Goal: Task Accomplishment & Management: Use online tool/utility

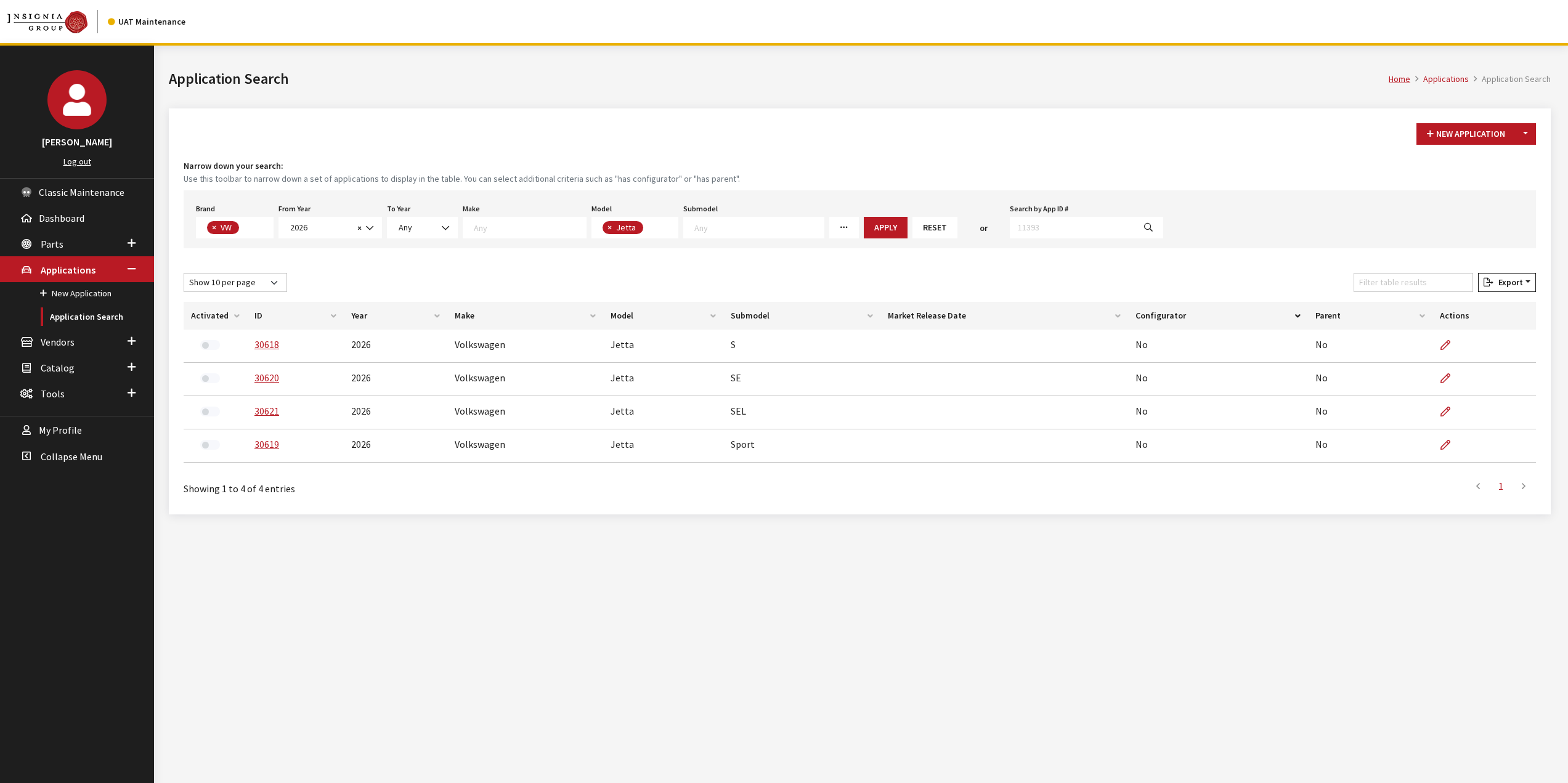
select select "11"
select select "2026"
select select "291"
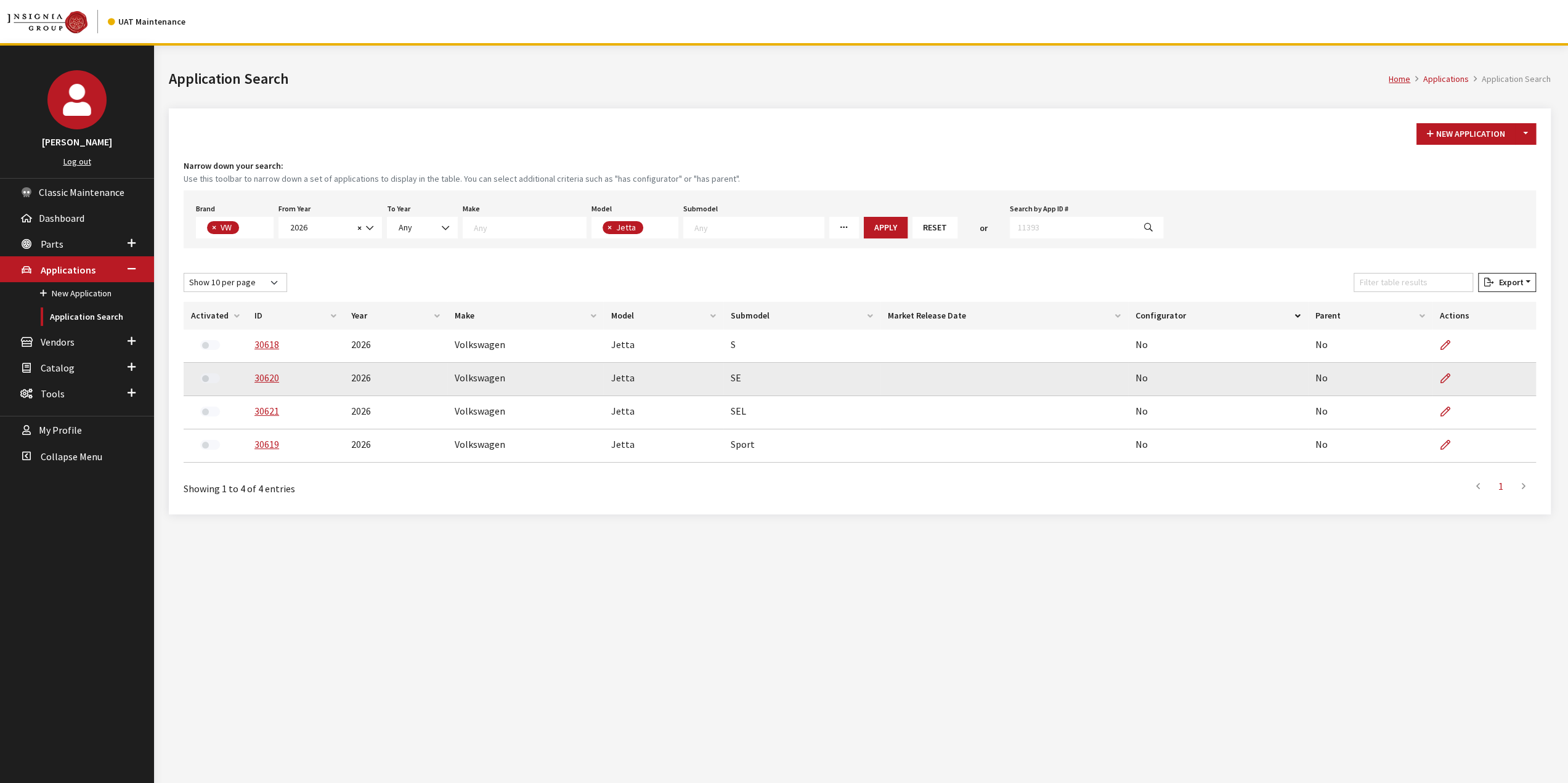
scroll to position [24, 0]
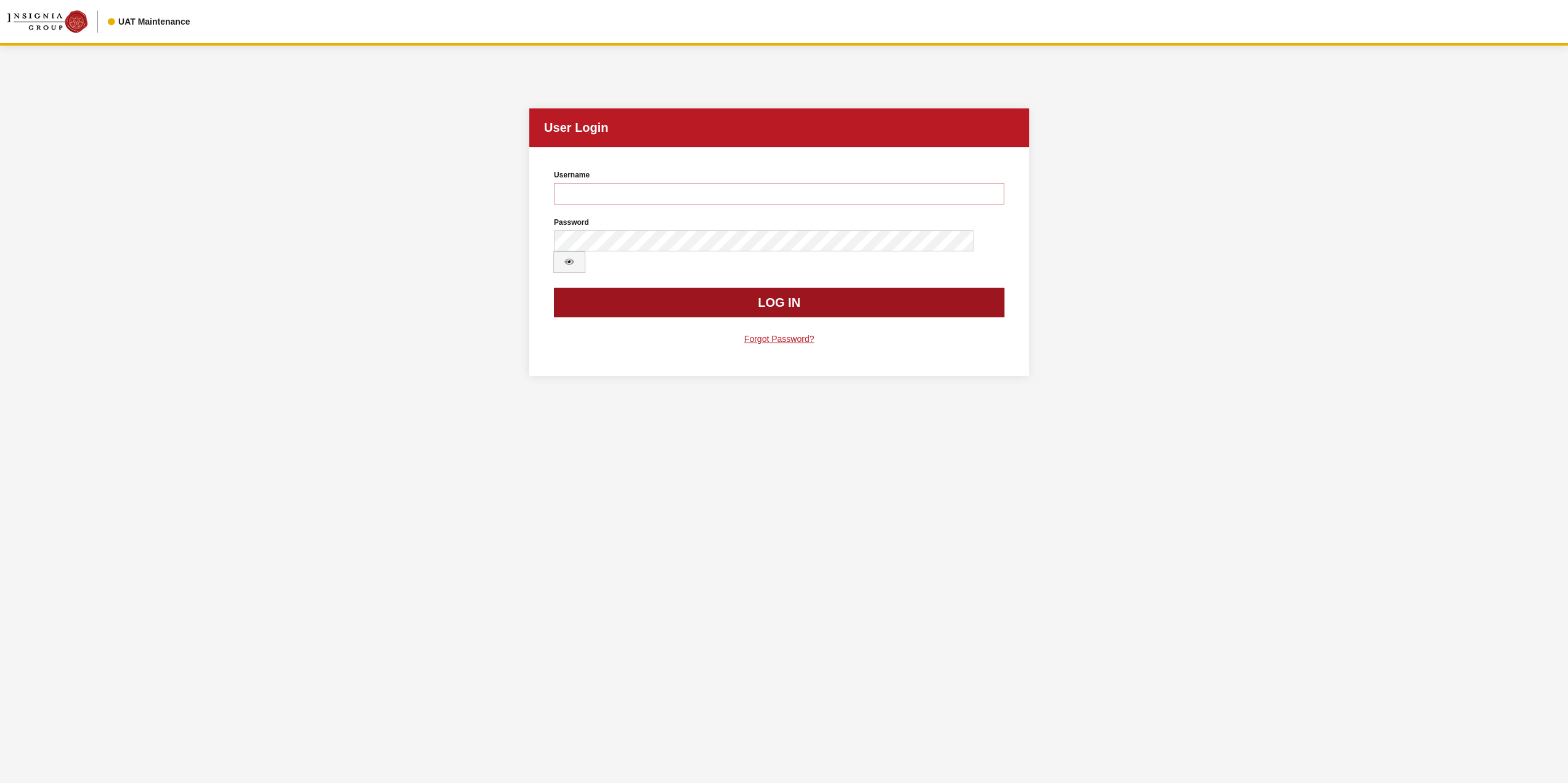
type input "jswartwout"
click at [721, 289] on button "Log In" at bounding box center [779, 302] width 450 height 30
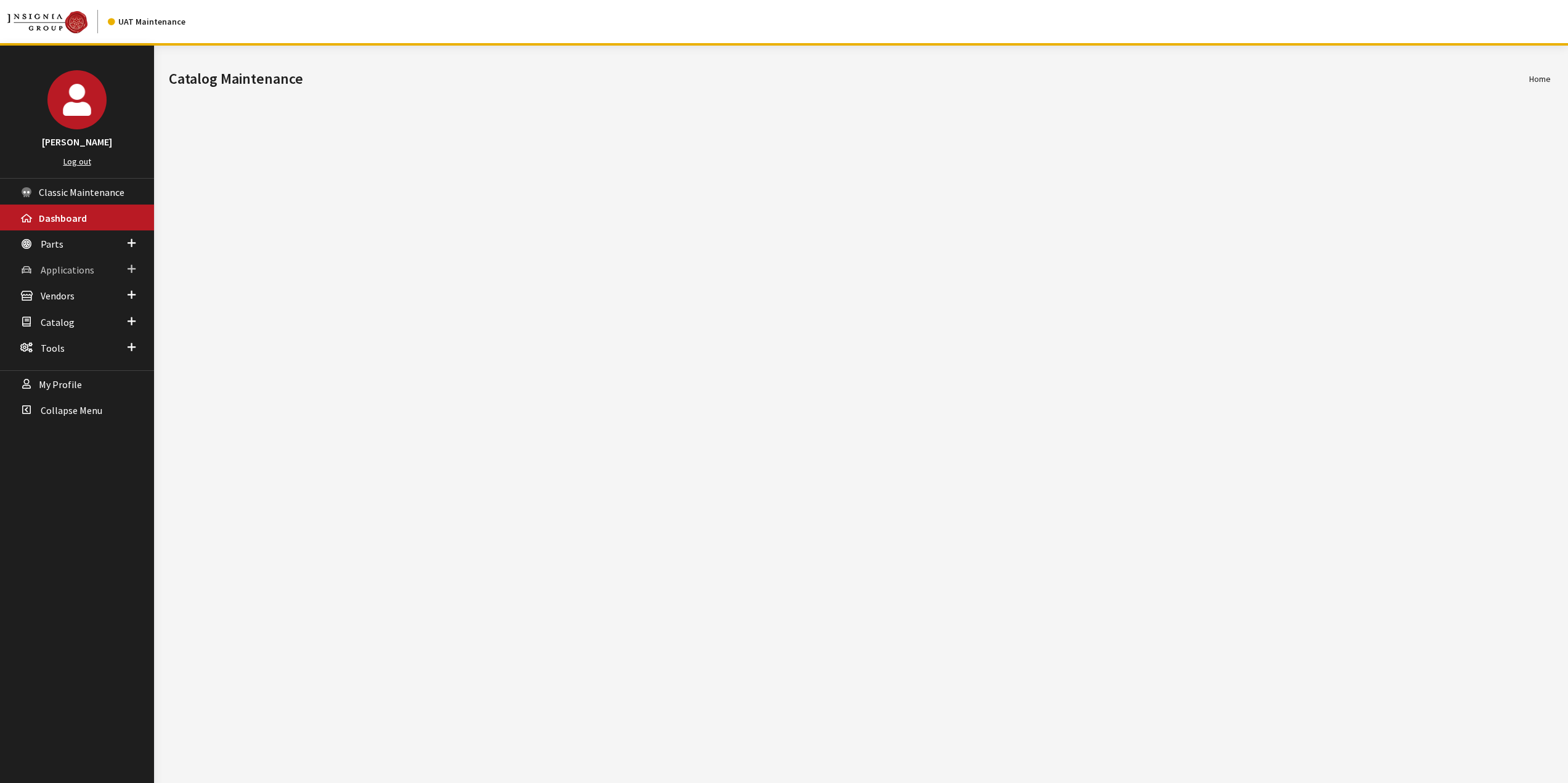
click at [63, 260] on link "Applications" at bounding box center [77, 268] width 154 height 26
click at [70, 312] on link "Application Search" at bounding box center [77, 316] width 154 height 23
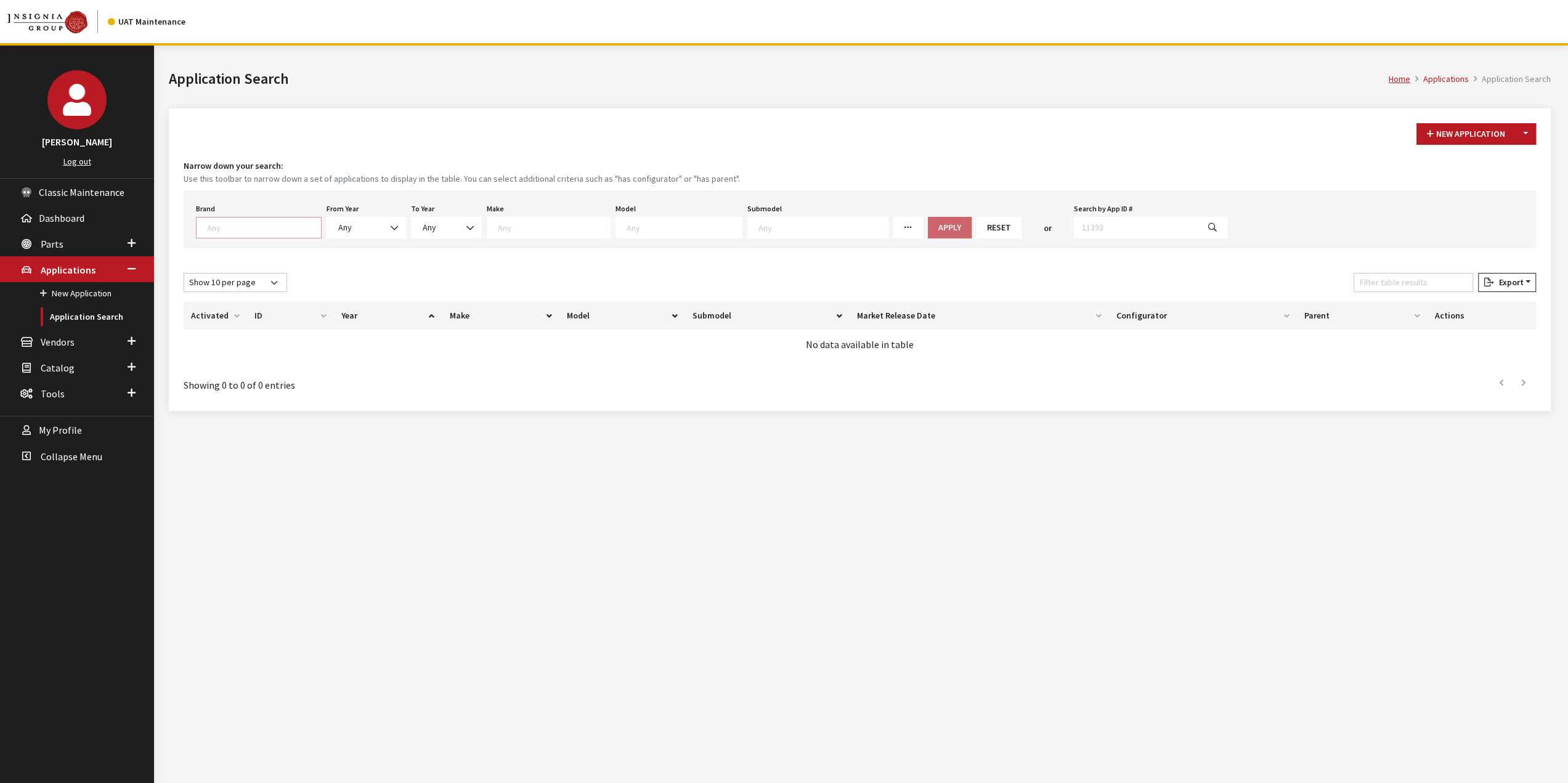
click at [277, 228] on textarea "Search" at bounding box center [263, 227] width 114 height 11
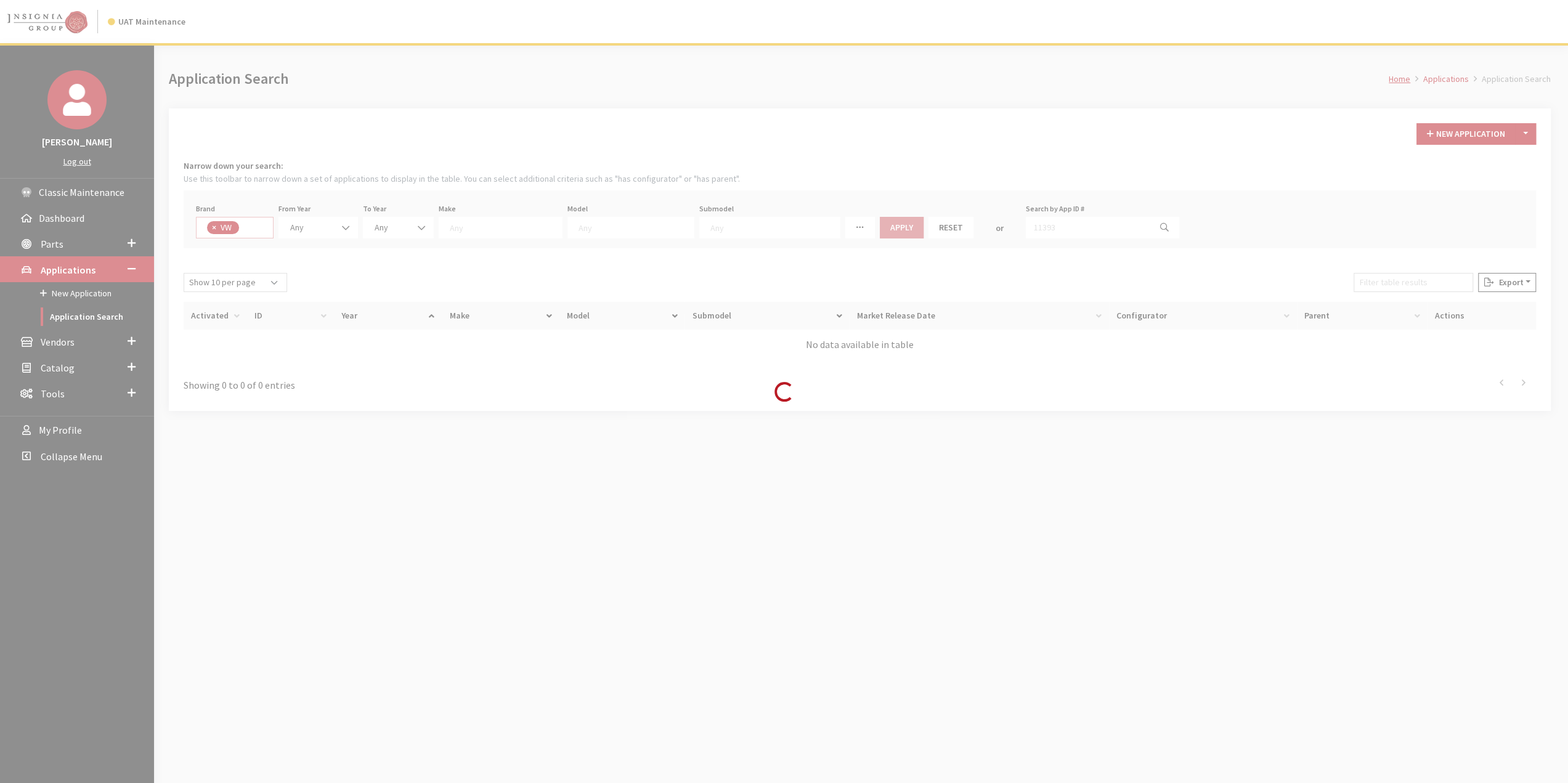
select select "11"
select select
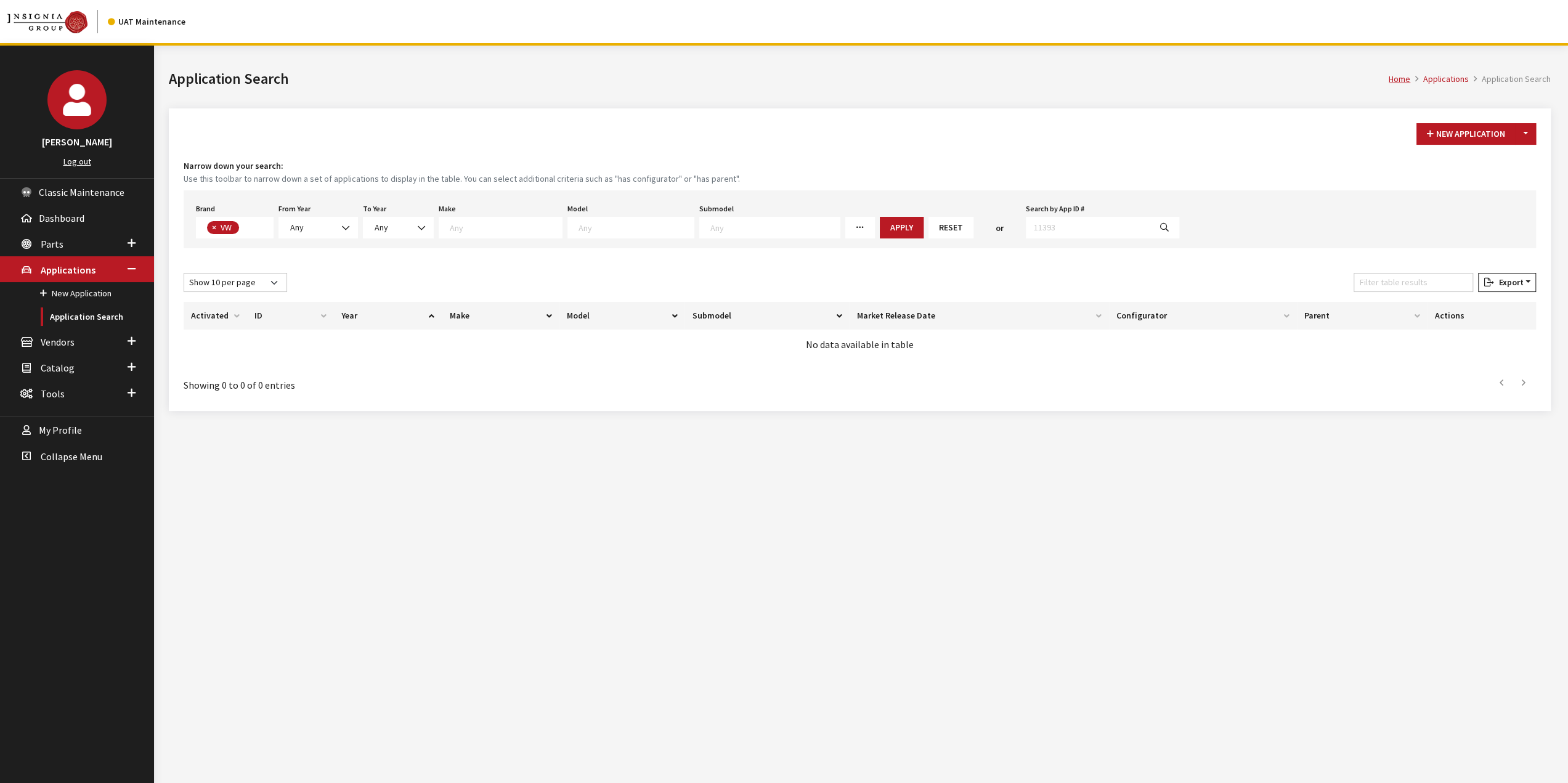
scroll to position [340, 0]
click at [325, 222] on span "Any" at bounding box center [318, 228] width 63 height 13
select select "2026"
select select
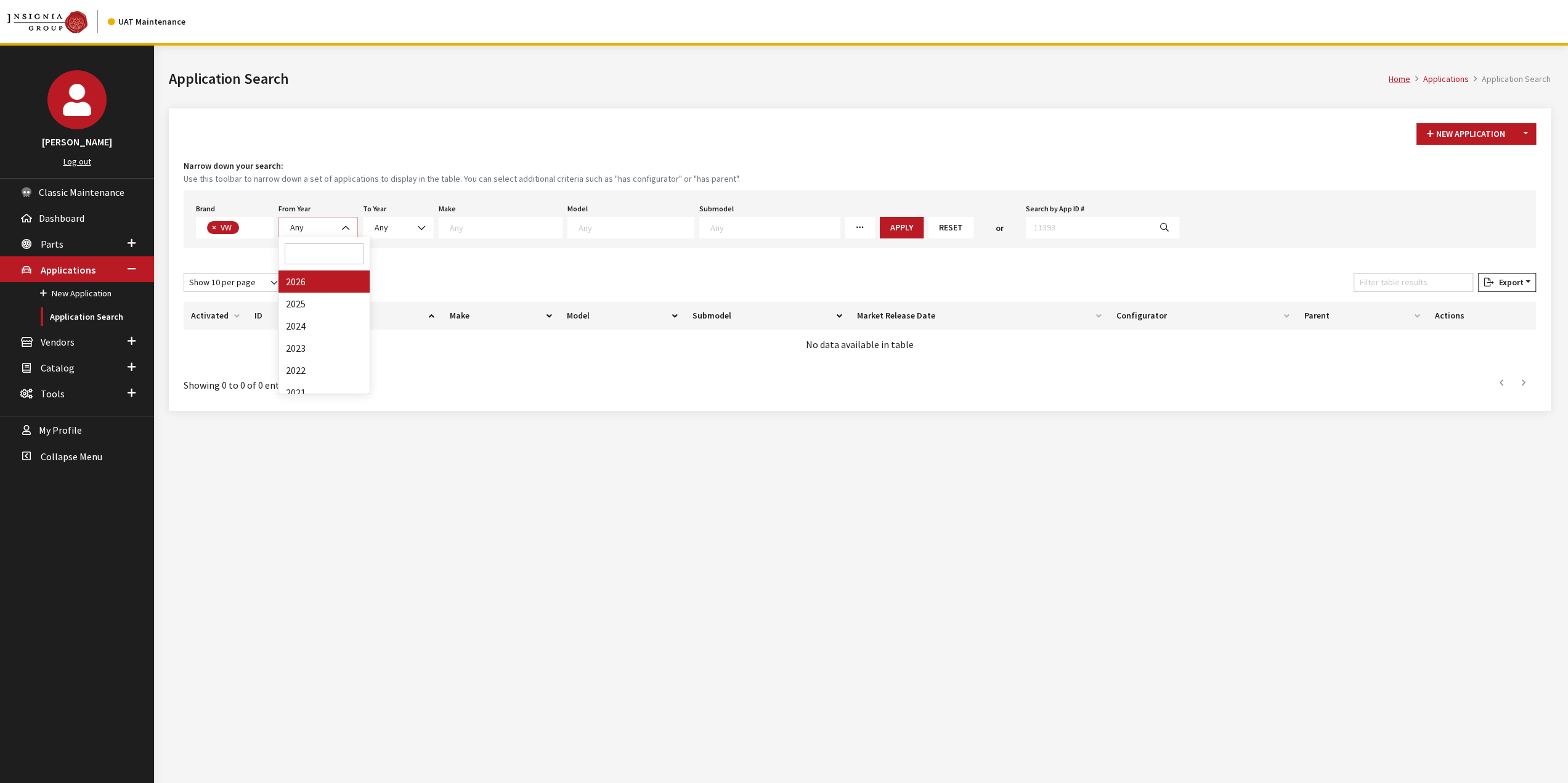
select select
drag, startPoint x: 423, startPoint y: 226, endPoint x: 438, endPoint y: 229, distance: 15.3
click at [425, 226] on span "Any" at bounding box center [422, 228] width 55 height 13
click at [489, 233] on span at bounding box center [525, 227] width 124 height 22
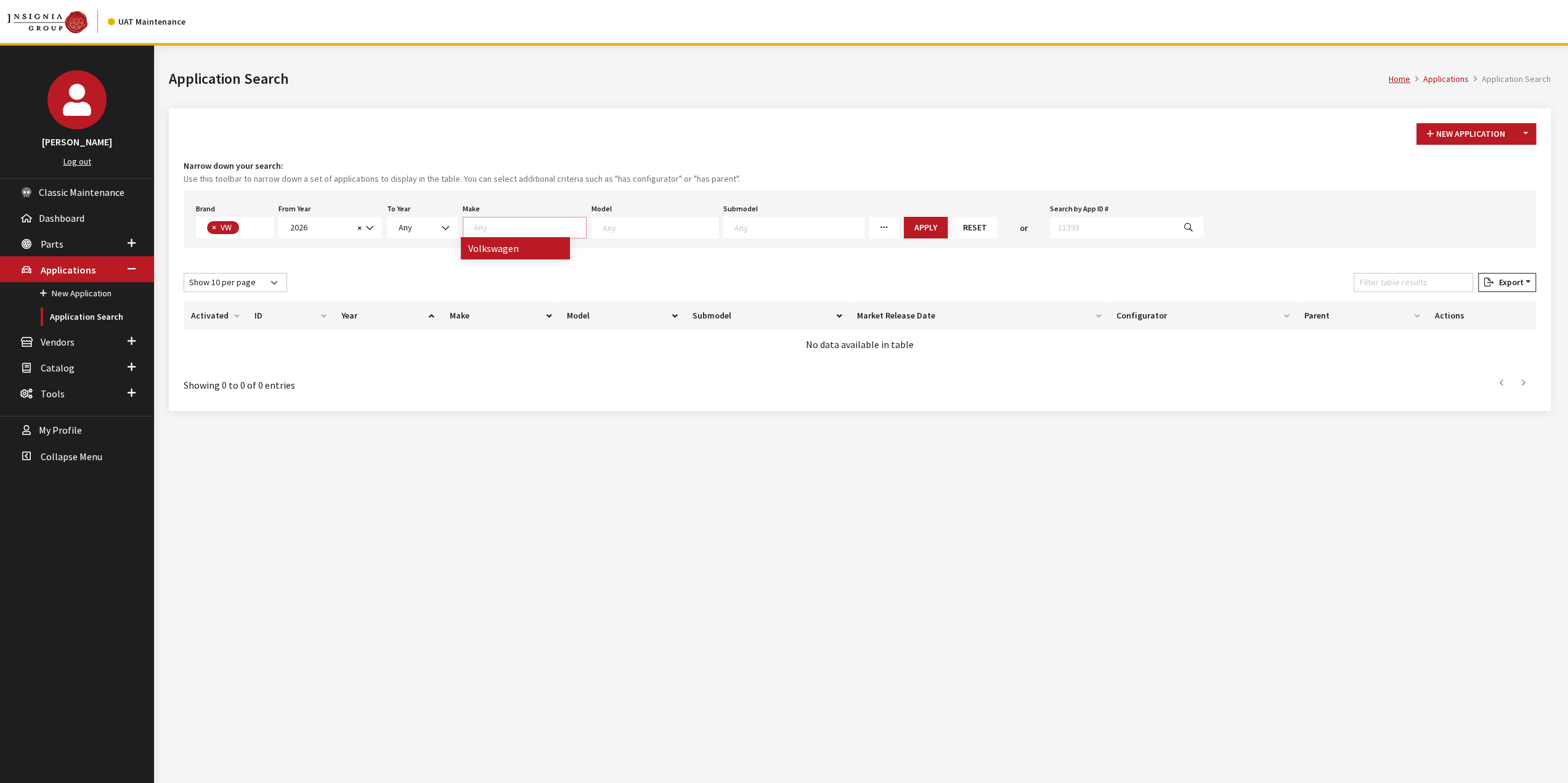
click at [619, 228] on textarea "Search" at bounding box center [660, 227] width 115 height 11
select select "291"
select select
click at [864, 231] on button "Apply" at bounding box center [885, 227] width 43 height 22
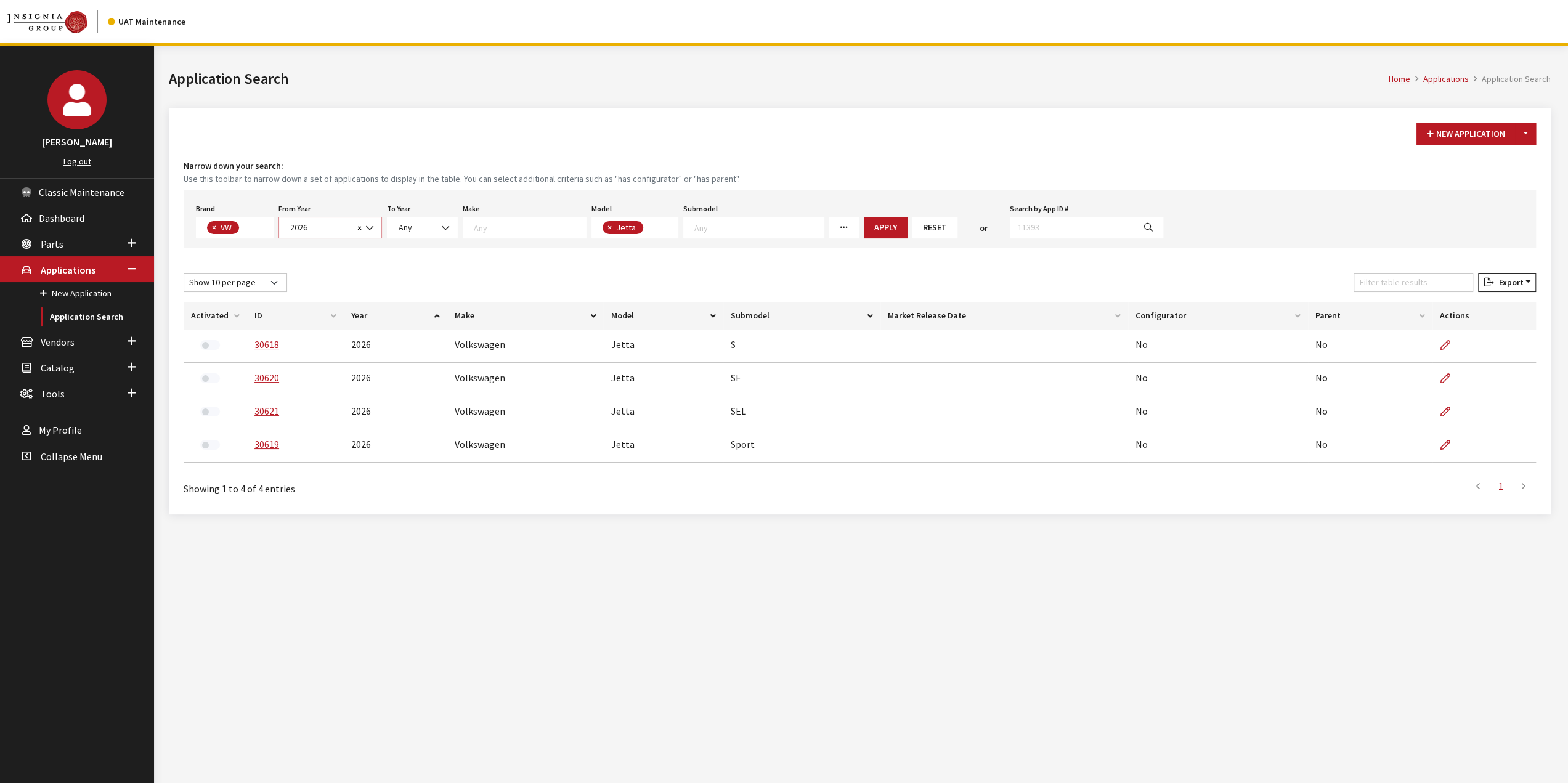
click at [346, 226] on span "2026" at bounding box center [320, 228] width 67 height 13
drag, startPoint x: 329, startPoint y: 295, endPoint x: 436, endPoint y: 229, distance: 125.7
select select "2025"
select select
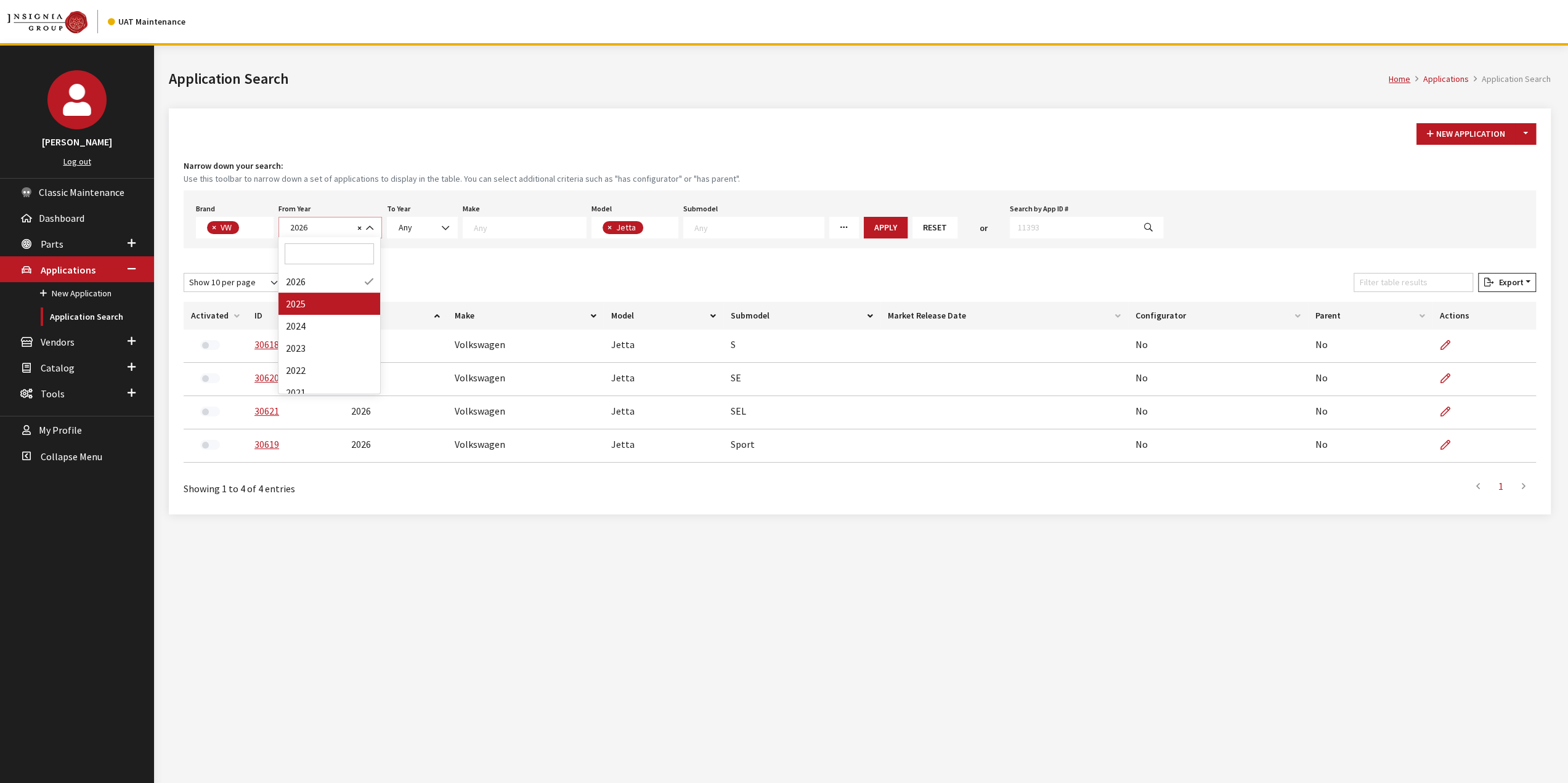
select select
drag, startPoint x: 440, startPoint y: 224, endPoint x: 439, endPoint y: 235, distance: 11.0
click at [442, 222] on b at bounding box center [442, 222] width 0 height 0
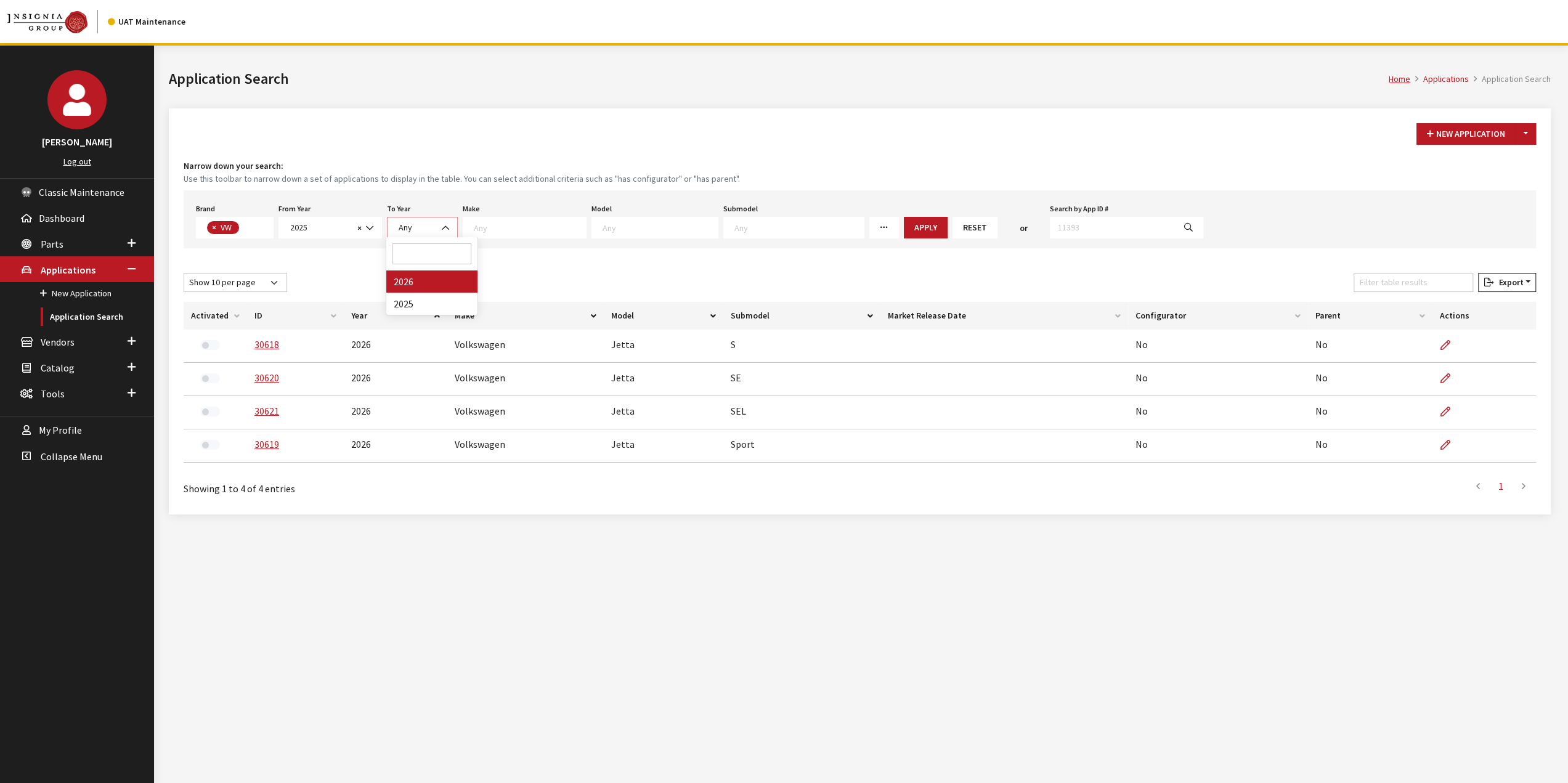
select select "2026"
select select
drag, startPoint x: 535, startPoint y: 219, endPoint x: 705, endPoint y: 220, distance: 170.0
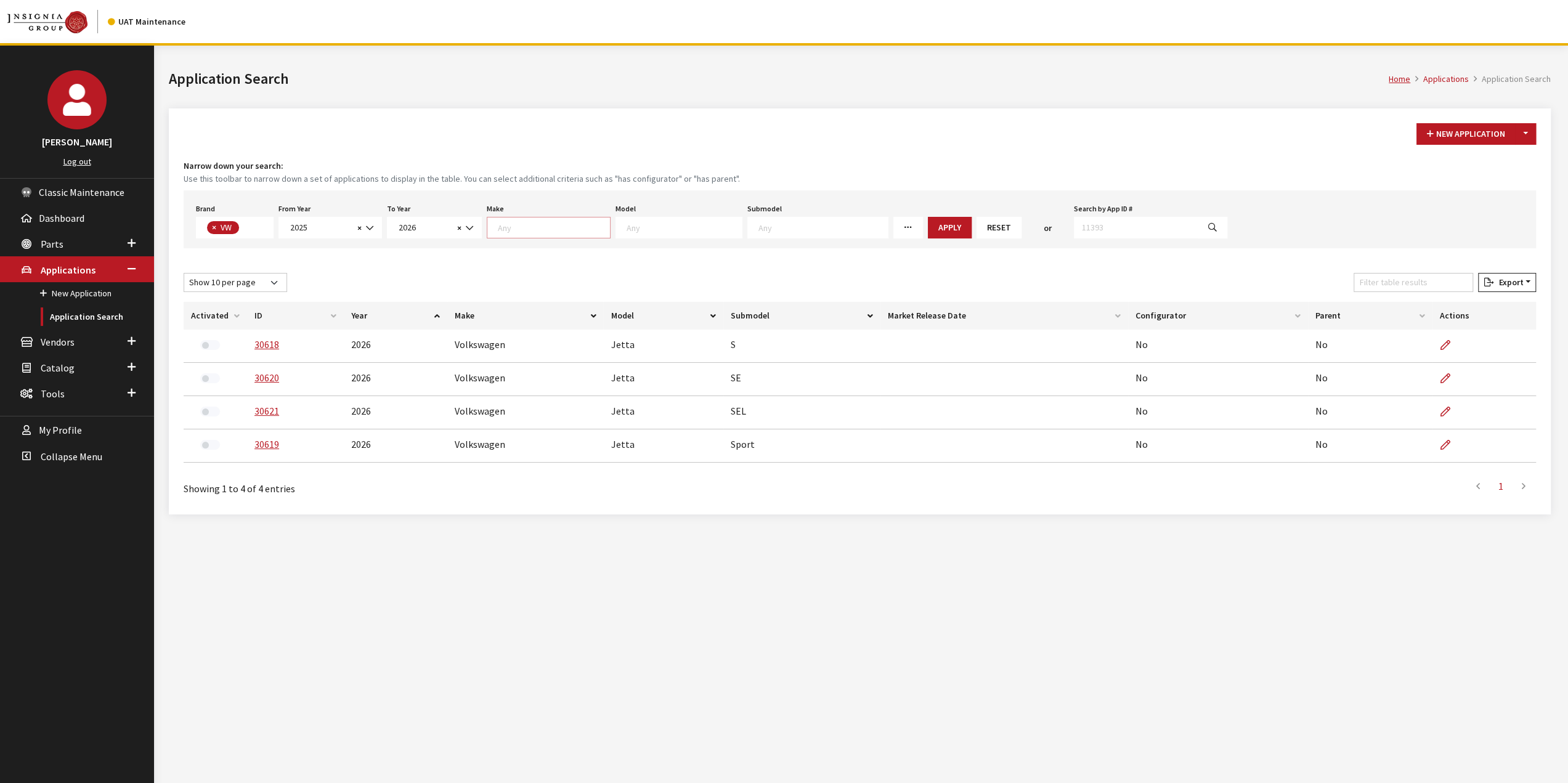
click at [545, 220] on span at bounding box center [552, 226] width 115 height 11
click at [706, 220] on span at bounding box center [683, 226] width 118 height 11
drag, startPoint x: 664, startPoint y: 310, endPoint x: 669, endPoint y: 306, distance: 6.4
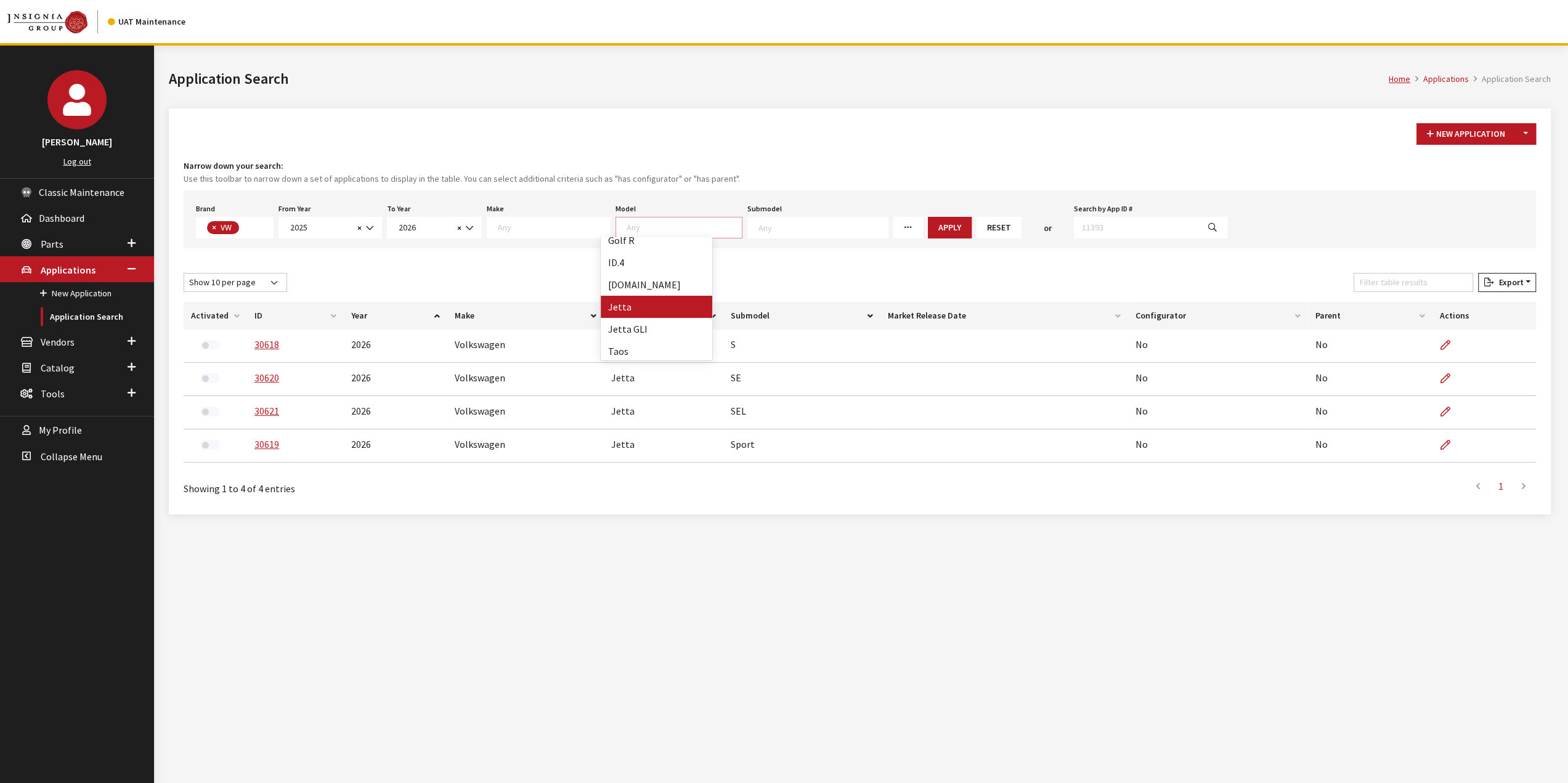
select select "291"
select select
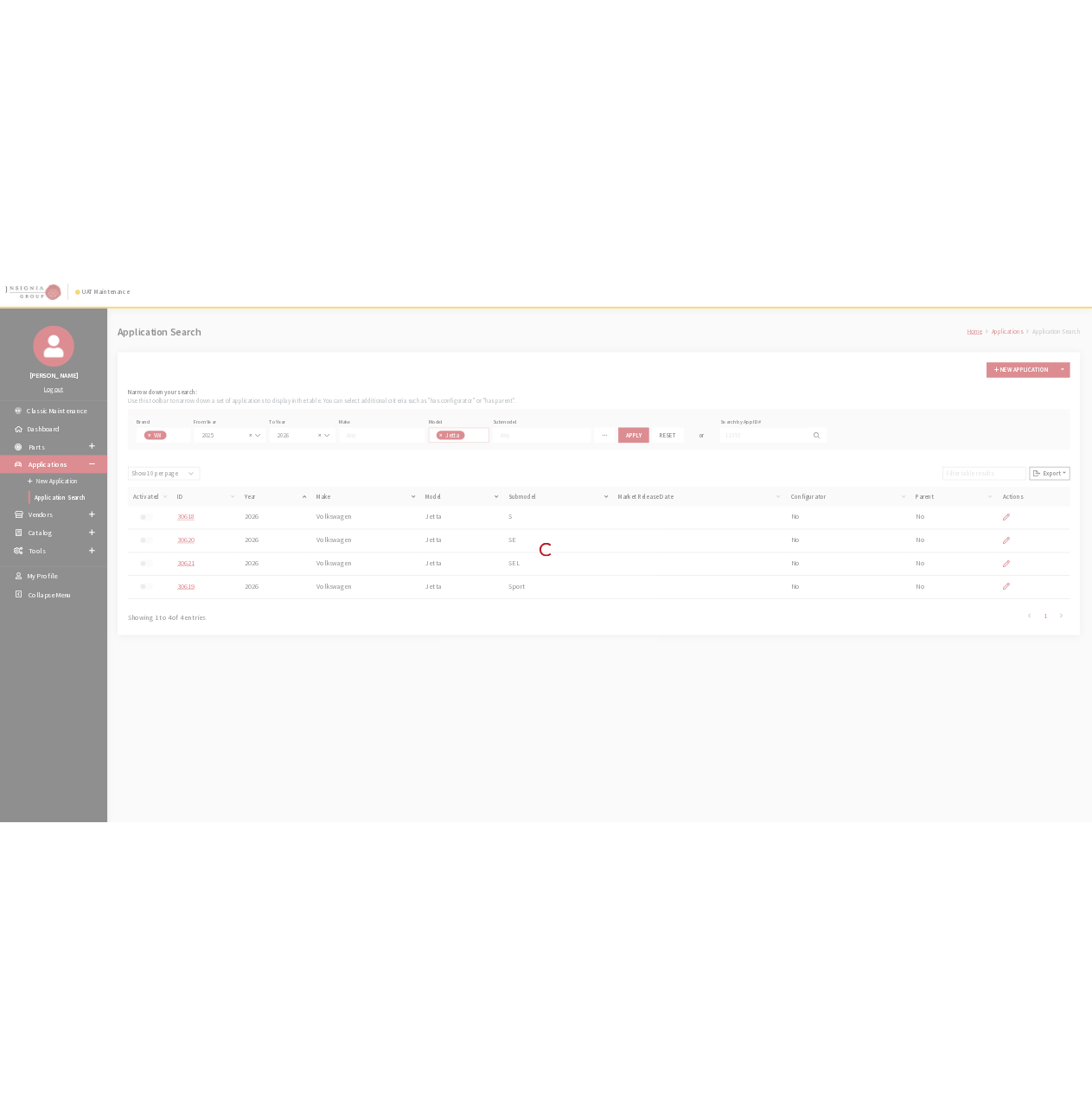
scroll to position [115, 0]
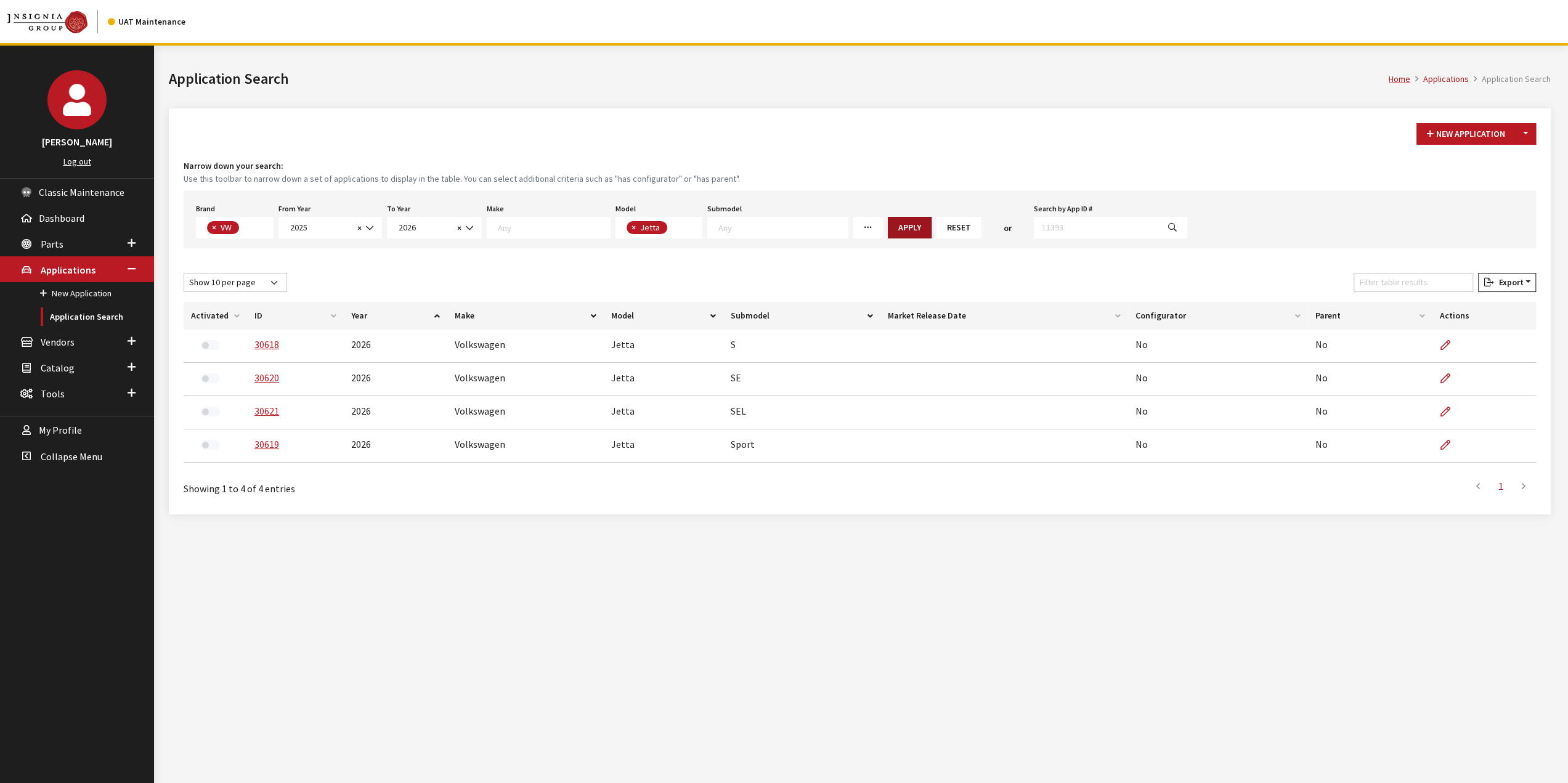
click at [888, 230] on button "Apply" at bounding box center [910, 227] width 43 height 22
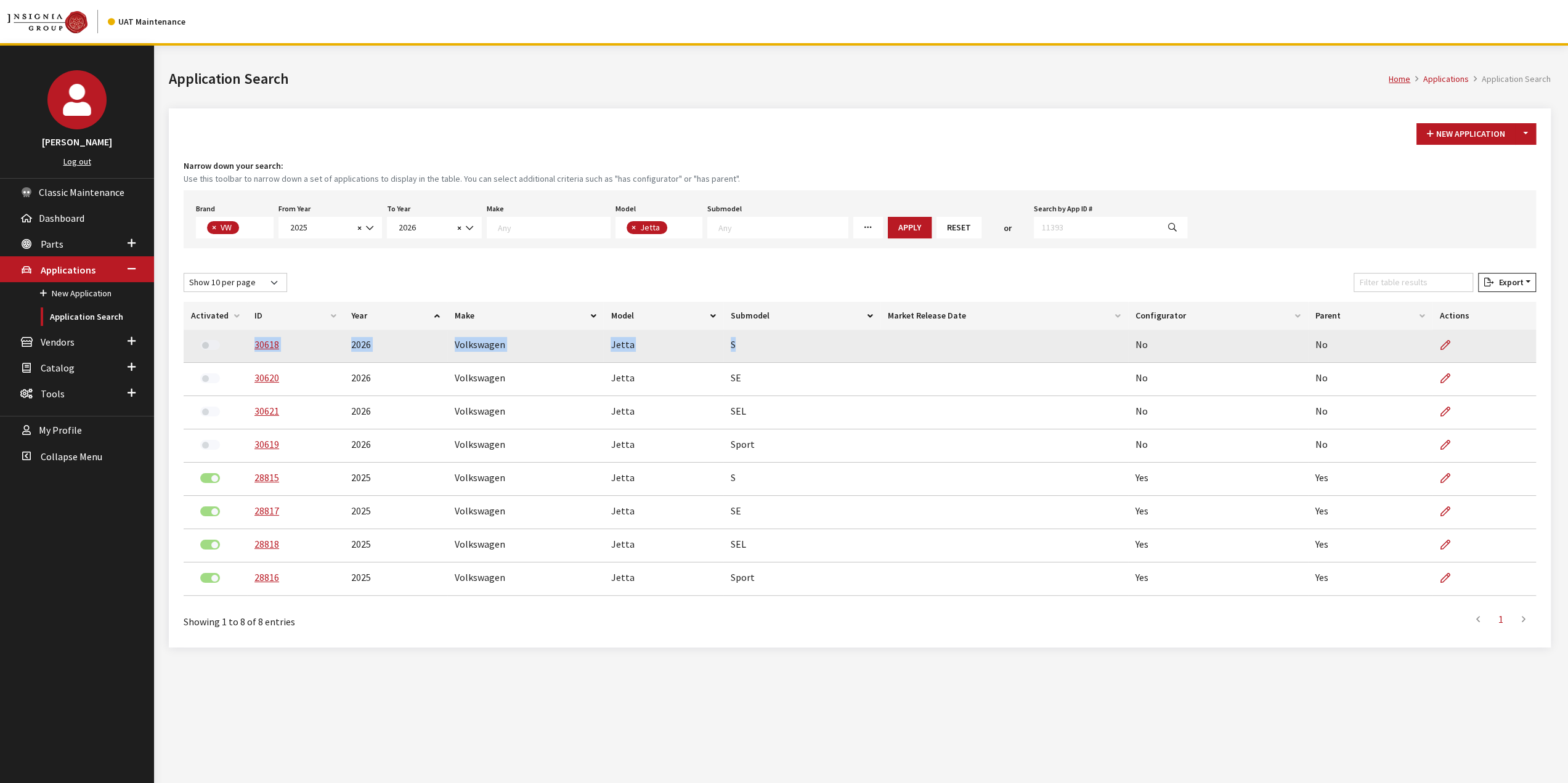
drag, startPoint x: 732, startPoint y: 341, endPoint x: 250, endPoint y: 355, distance: 482.2
click at [250, 355] on tr "30618 2026 Volkswagen Jetta S No No" at bounding box center [860, 346] width 1352 height 34
copy tr "30618 2026 Volkswagen Jetta S"
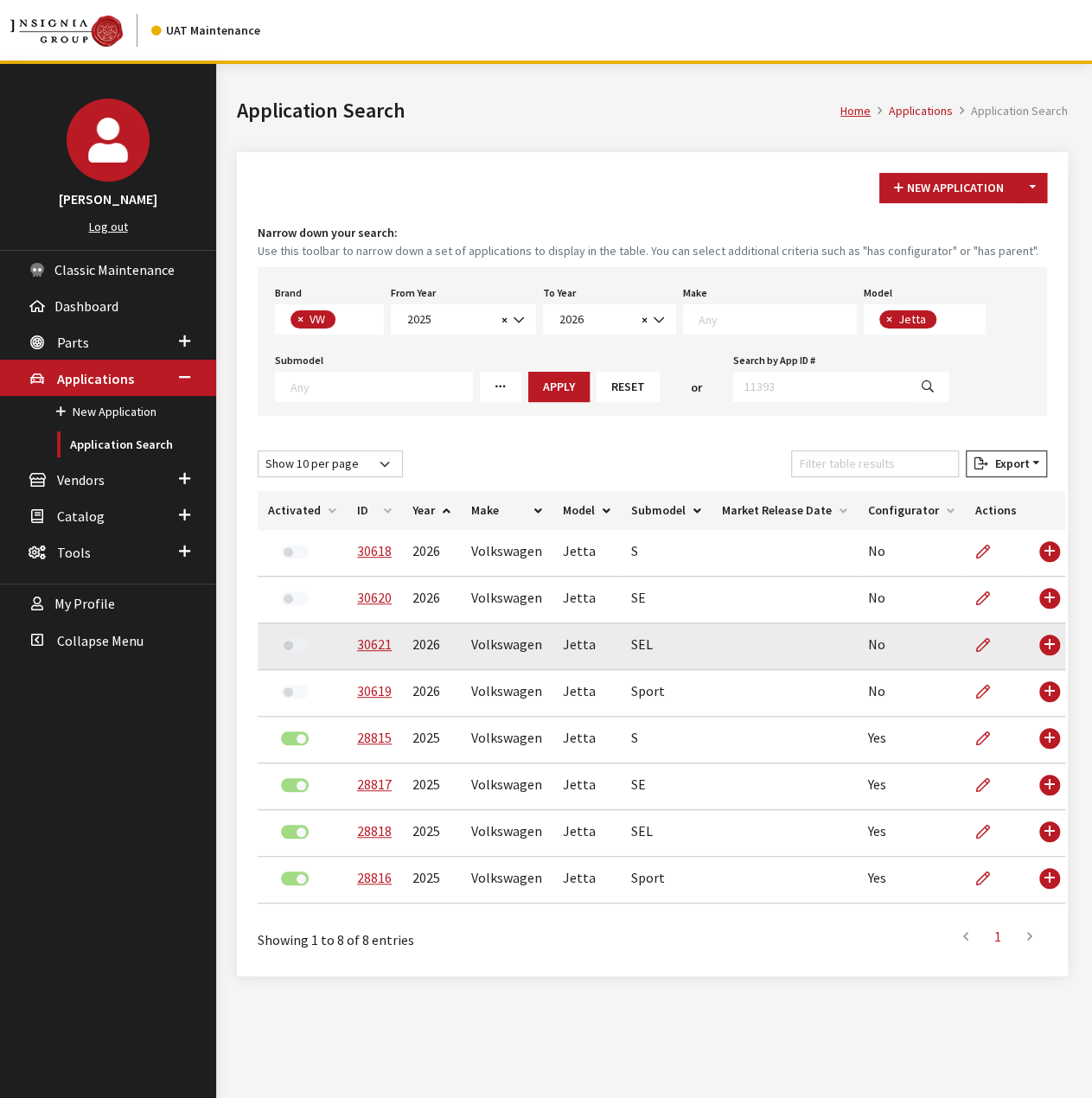
click at [505, 626] on td "Volkswagen" at bounding box center [506, 646] width 91 height 47
click at [282, 637] on div "John Swartwout Log out Classic Maintenance Dashboard Parts Part Search Brands &…" at bounding box center [539, 612] width 1078 height 1098
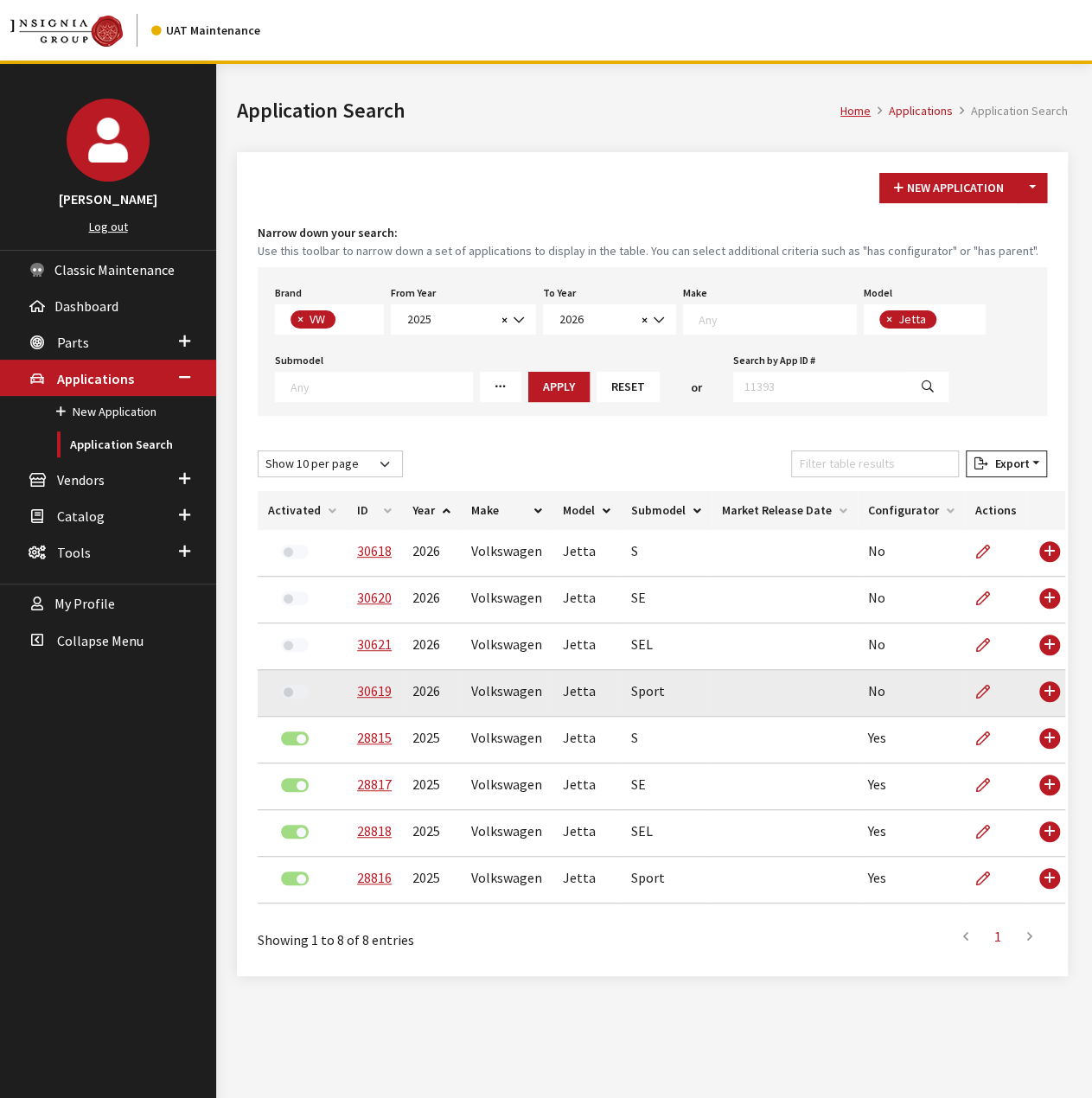
click at [965, 714] on td at bounding box center [995, 693] width 62 height 47
click at [965, 713] on td at bounding box center [995, 693] width 62 height 47
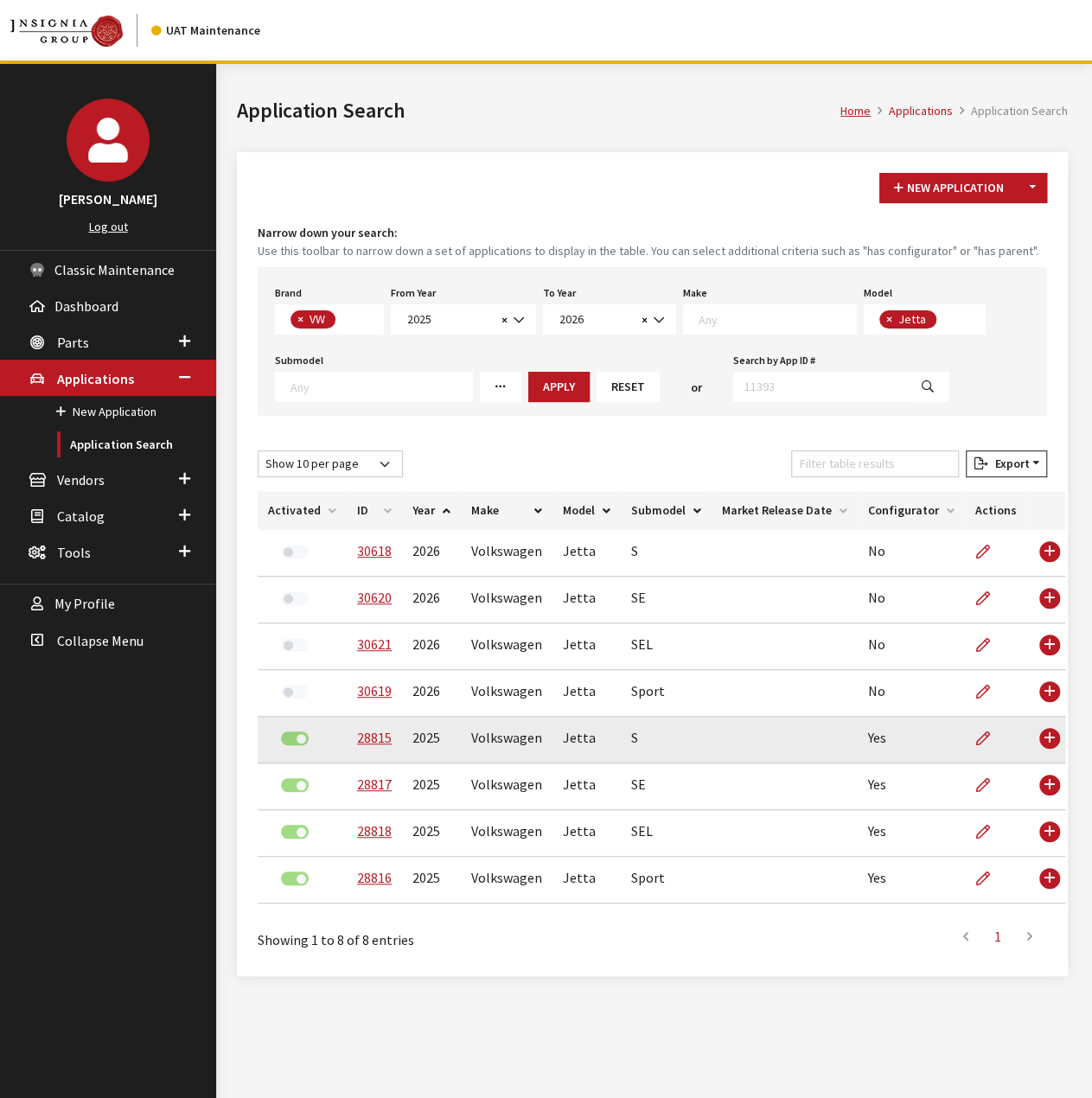
click at [1004, 718] on tbody "30618 2026 Volkswagen Jetta S No No 30620 2026 Volkswagen Jetta SE No No 30621 …" at bounding box center [661, 717] width 807 height 373
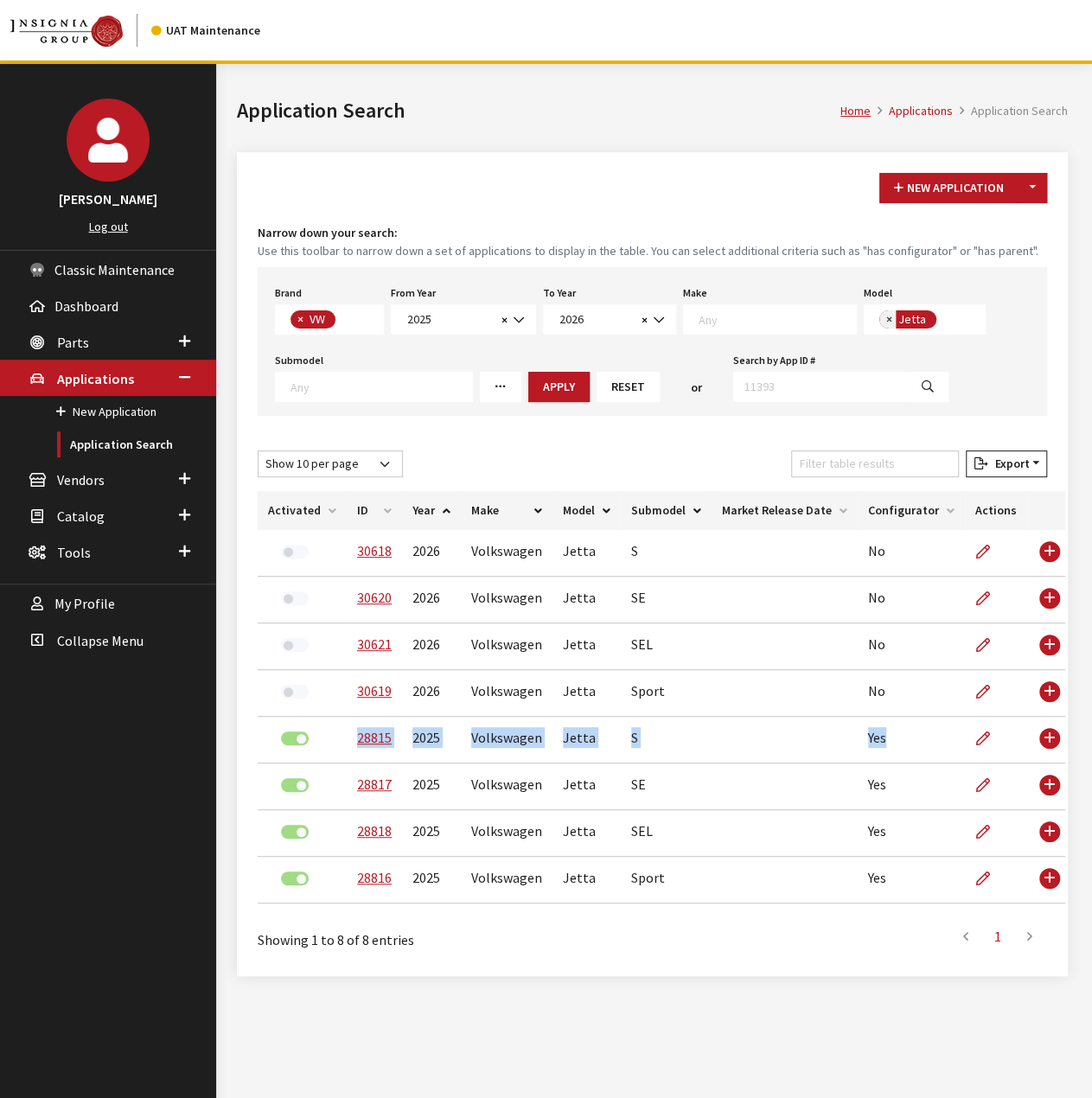
click at [886, 321] on span "×" at bounding box center [889, 319] width 6 height 16
select select
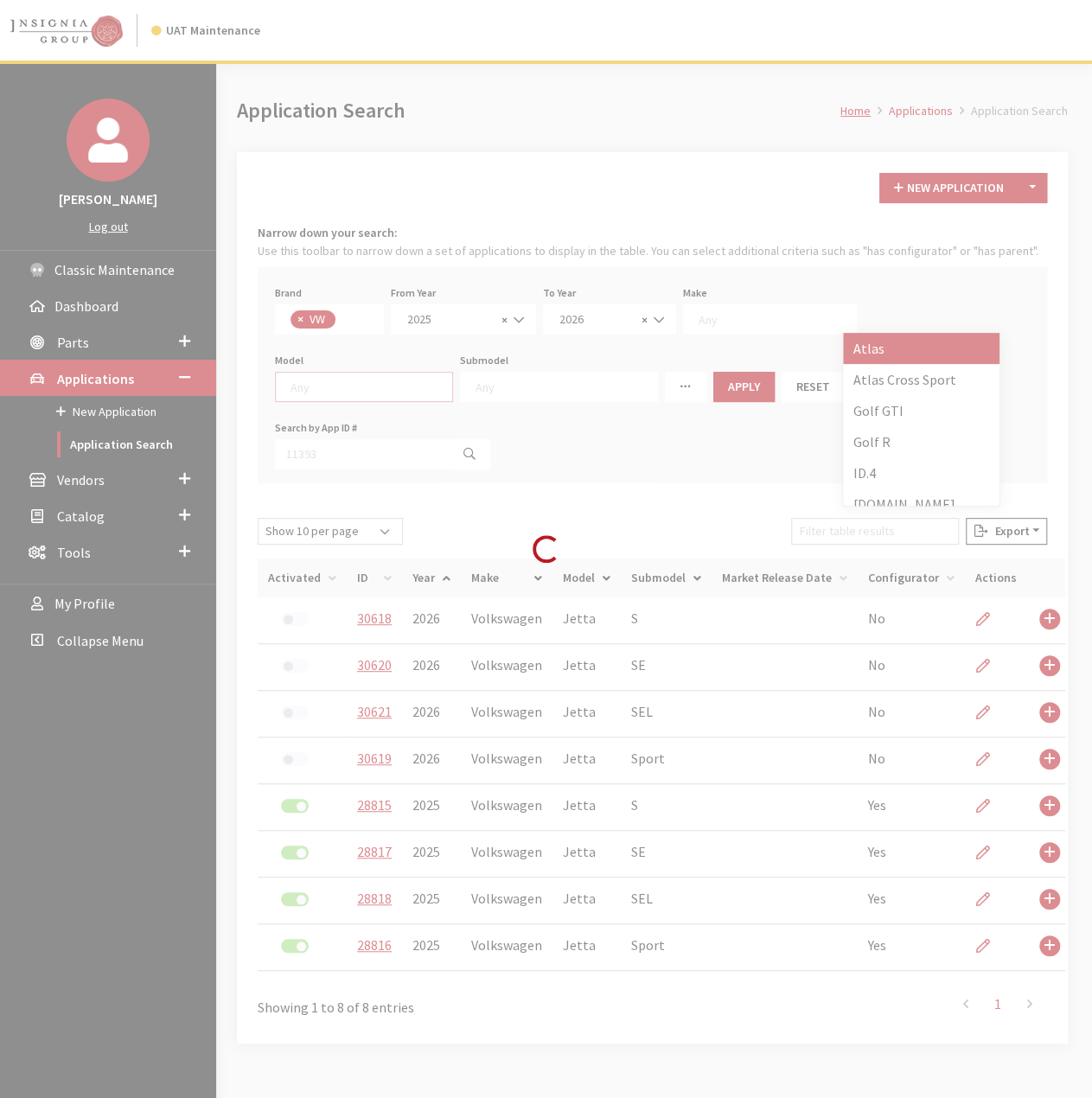
scroll to position [1, 0]
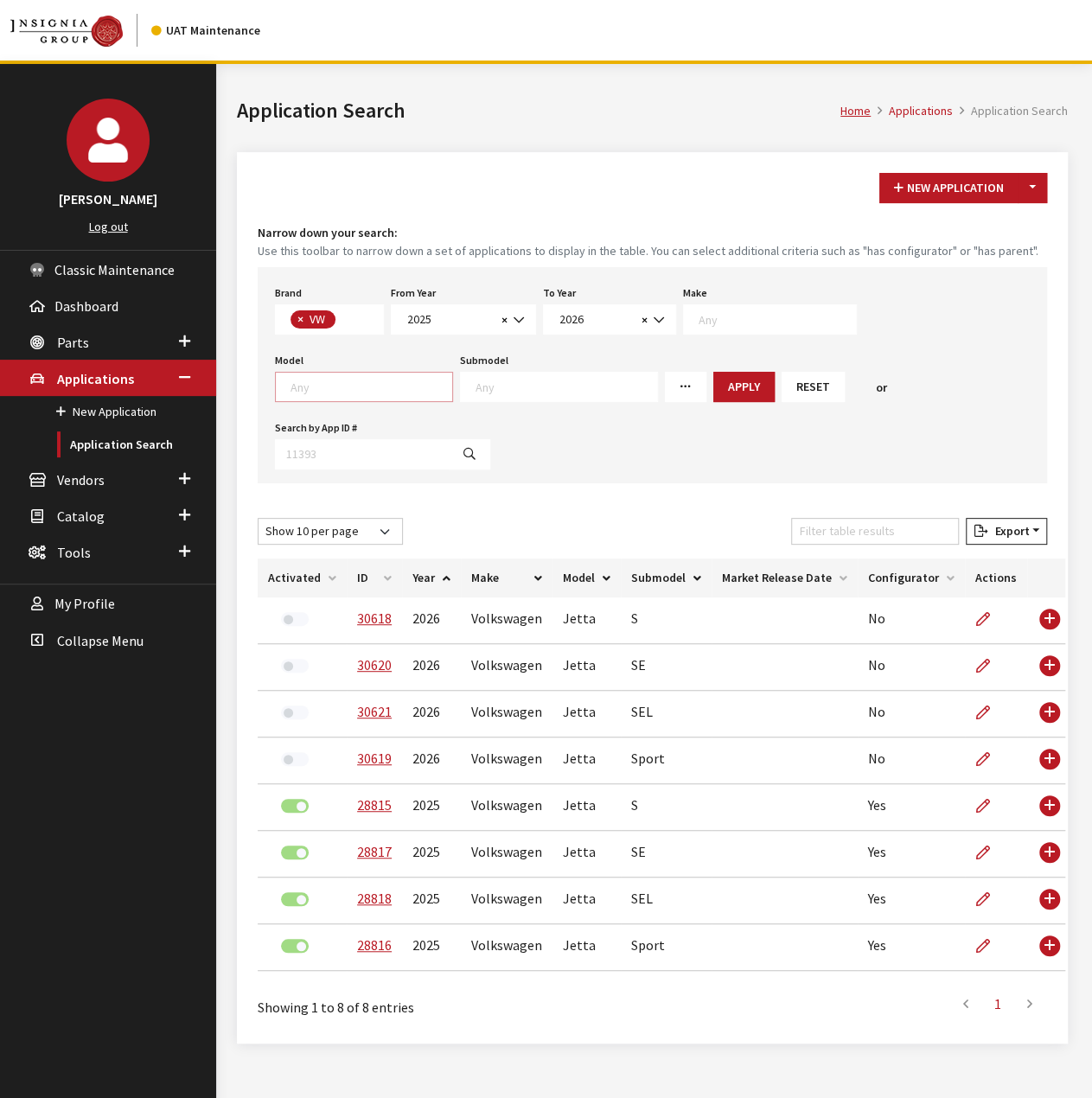
click at [452, 379] on textarea "Search" at bounding box center [370, 386] width 162 height 16
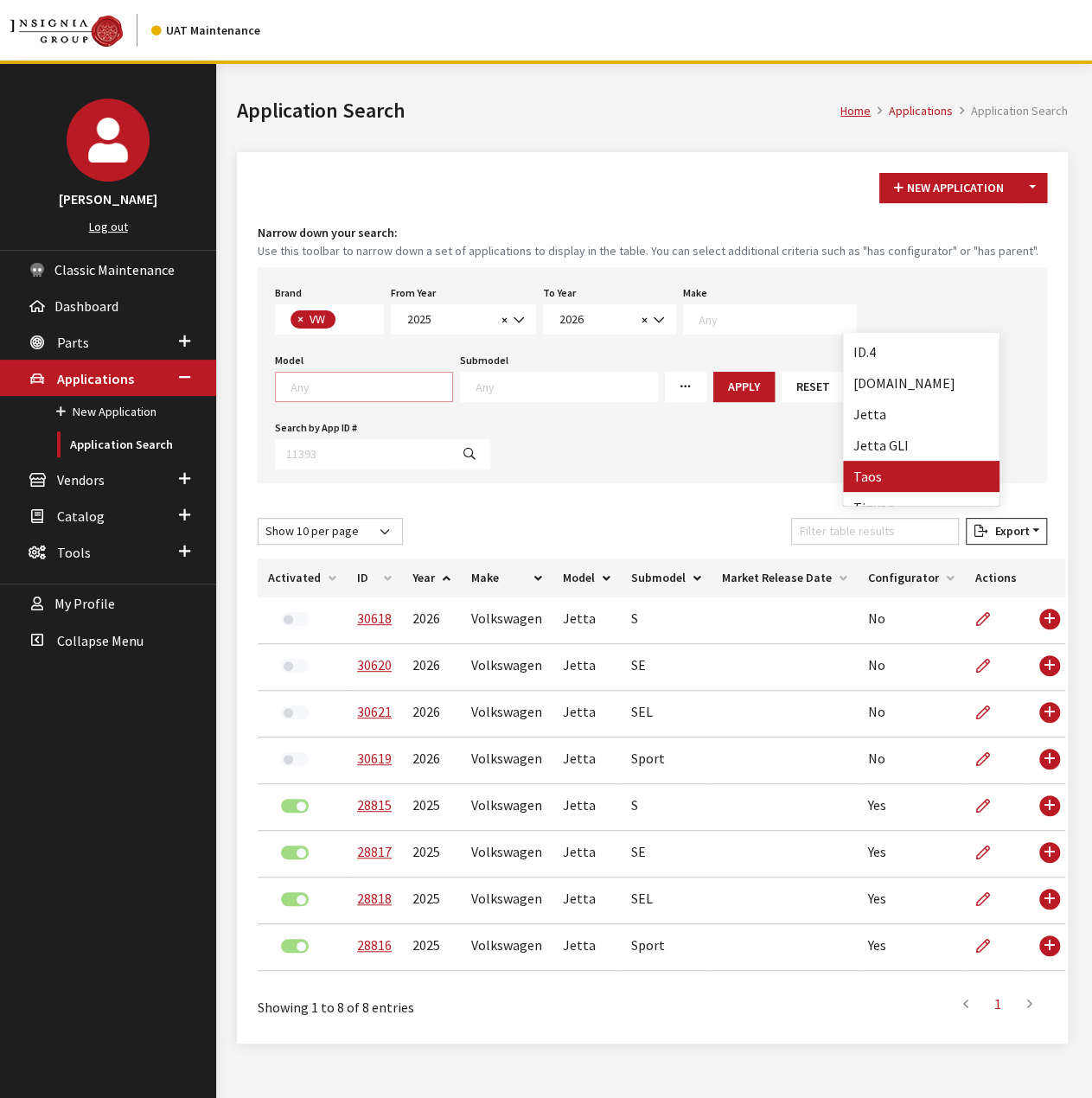
scroll to position [139, 0]
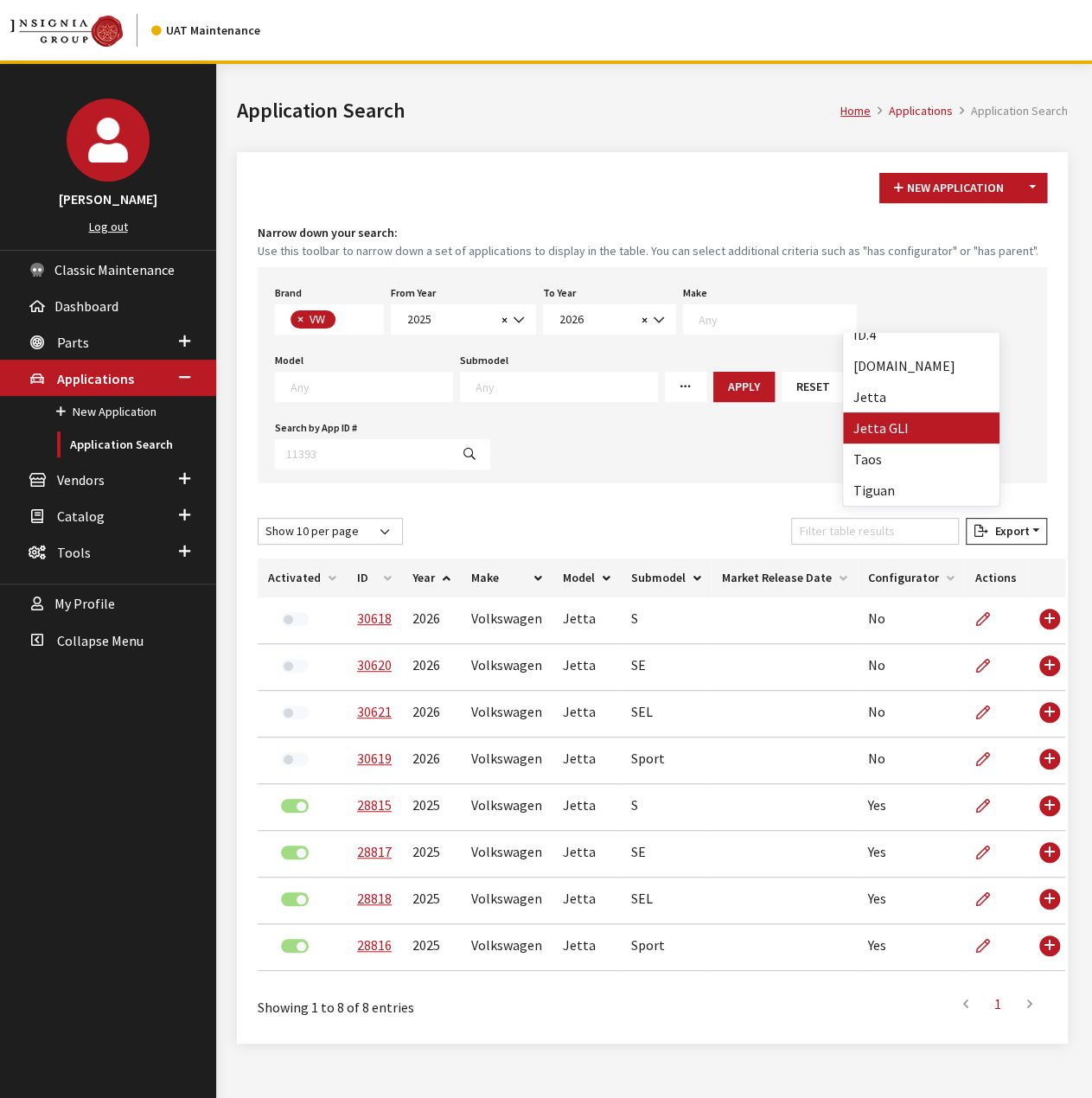
select select "1047"
select select
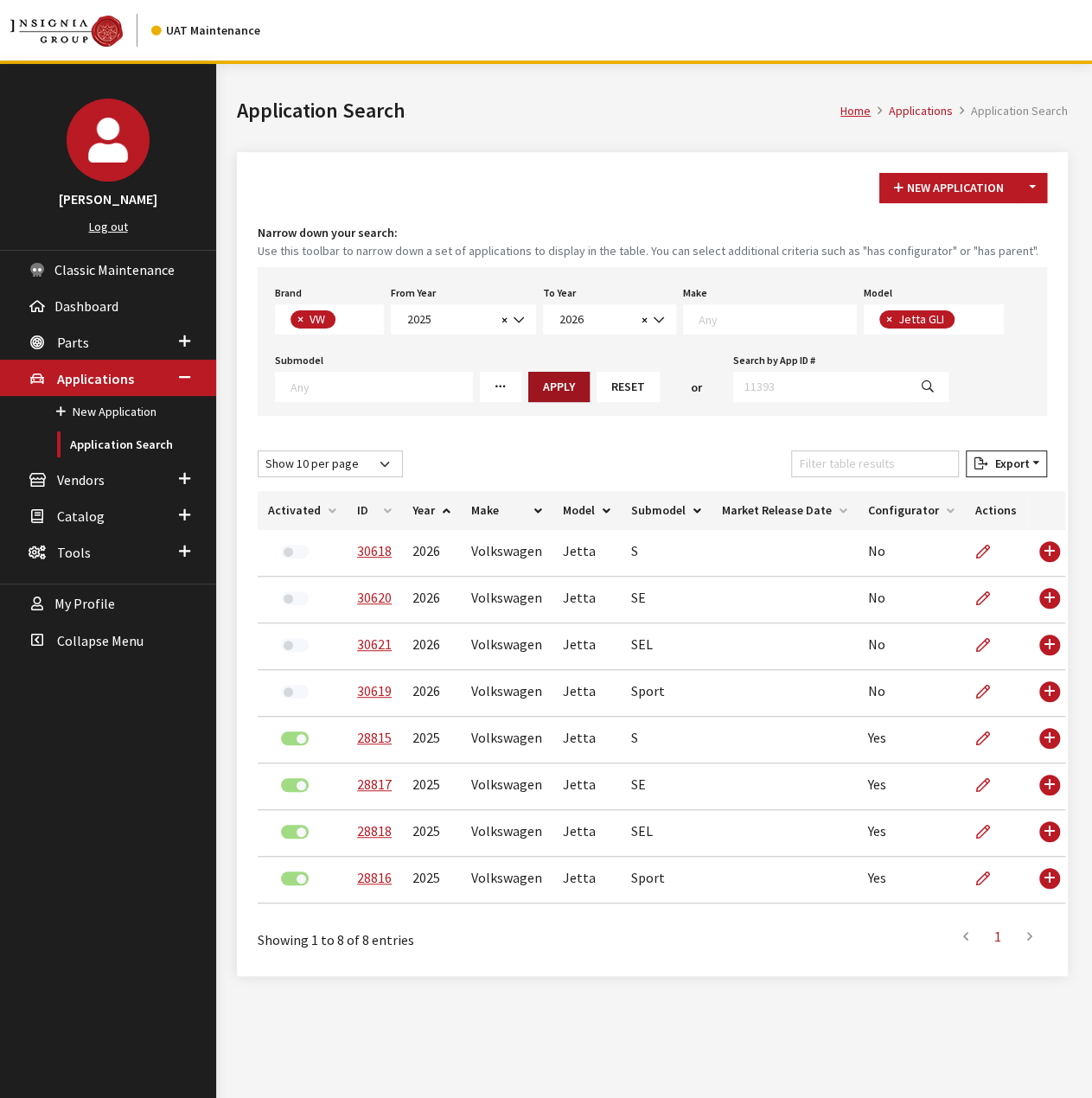
click at [549, 391] on button "Apply" at bounding box center [559, 386] width 61 height 30
